Goal: Information Seeking & Learning: Learn about a topic

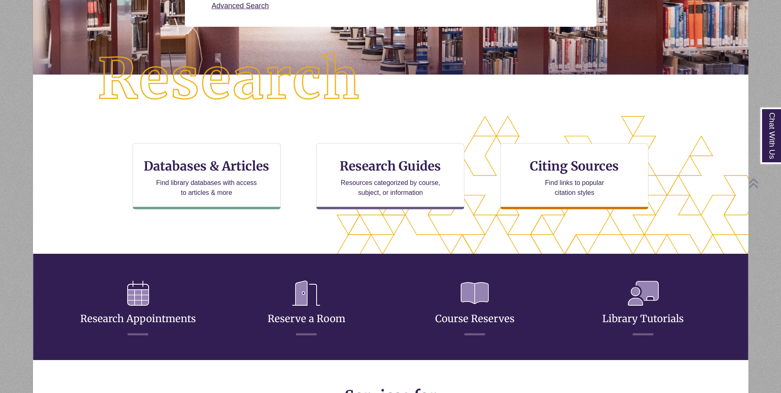
scroll to position [165, 0]
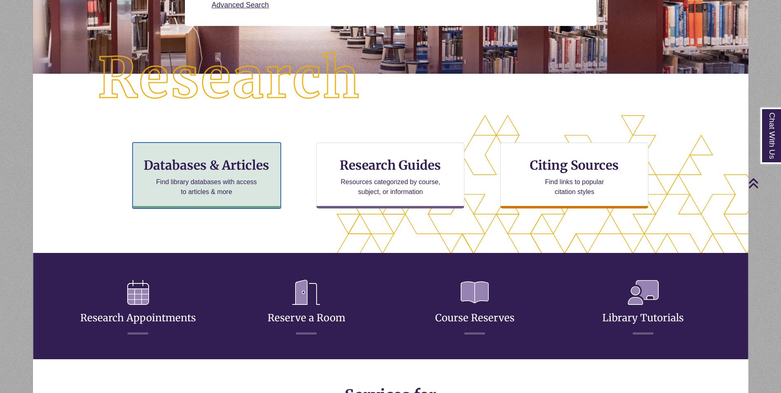
click at [250, 164] on h3 "Databases & Articles" at bounding box center [207, 165] width 134 height 16
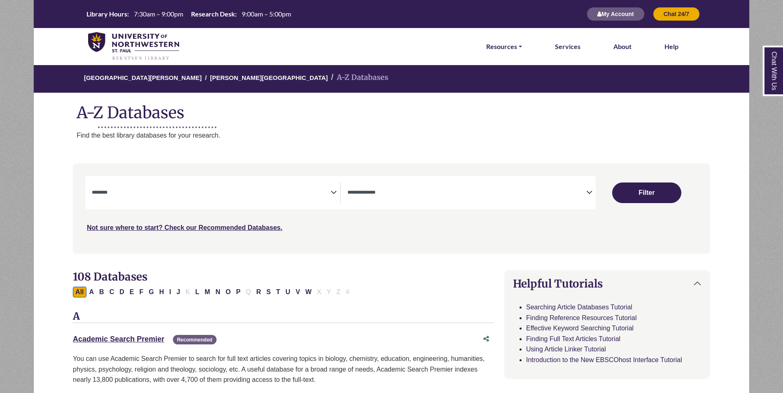
select select "Database Subject Filter"
select select "Database Types Filter"
click at [258, 196] on textarea "Search" at bounding box center [211, 193] width 239 height 7
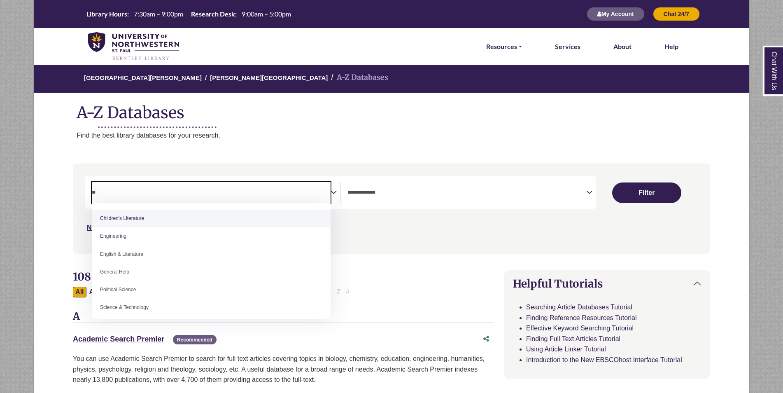
type textarea "*"
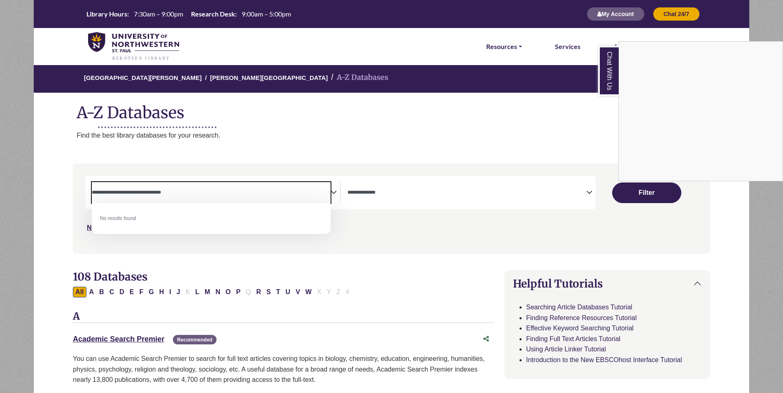
type textarea "**********"
click at [639, 194] on div "Chat With Us" at bounding box center [391, 196] width 783 height 393
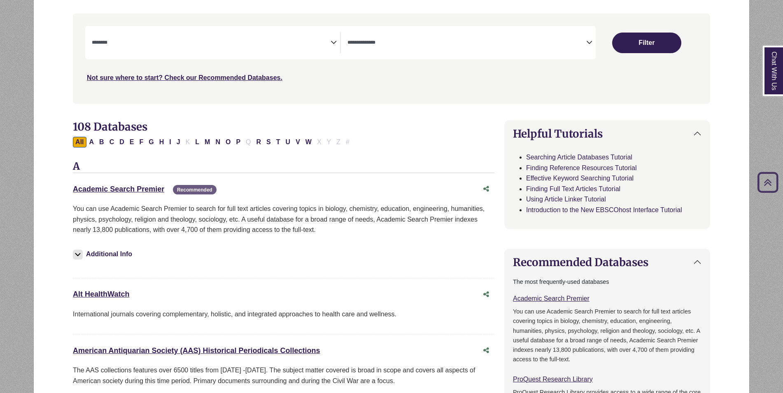
scroll to position [165, 0]
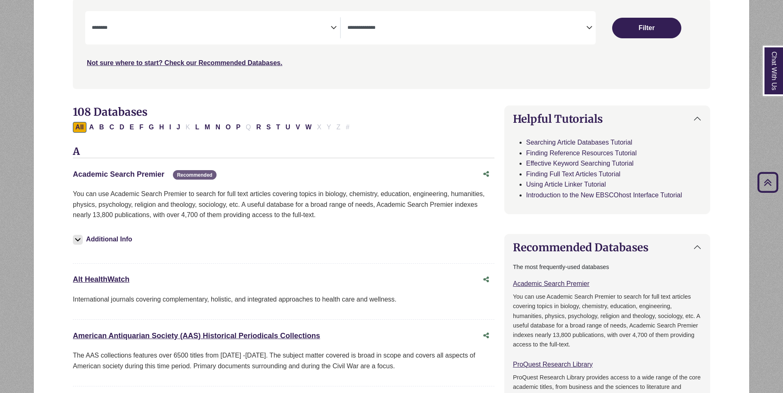
click at [139, 175] on link "Academic Search Premier This link opens in a new window" at bounding box center [118, 174] width 91 height 8
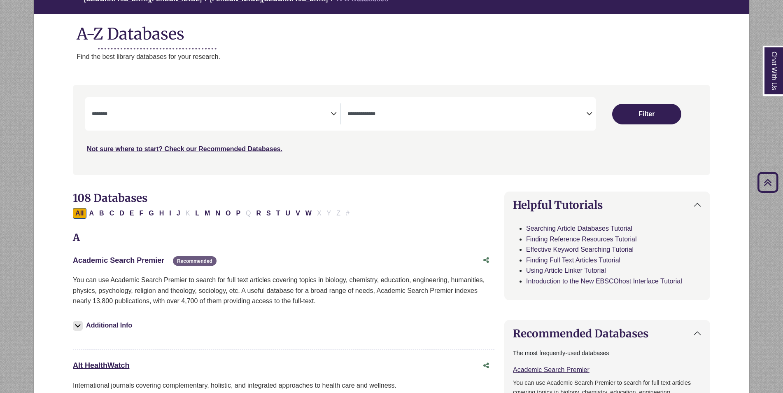
scroll to position [41, 0]
